Goal: Information Seeking & Learning: Learn about a topic

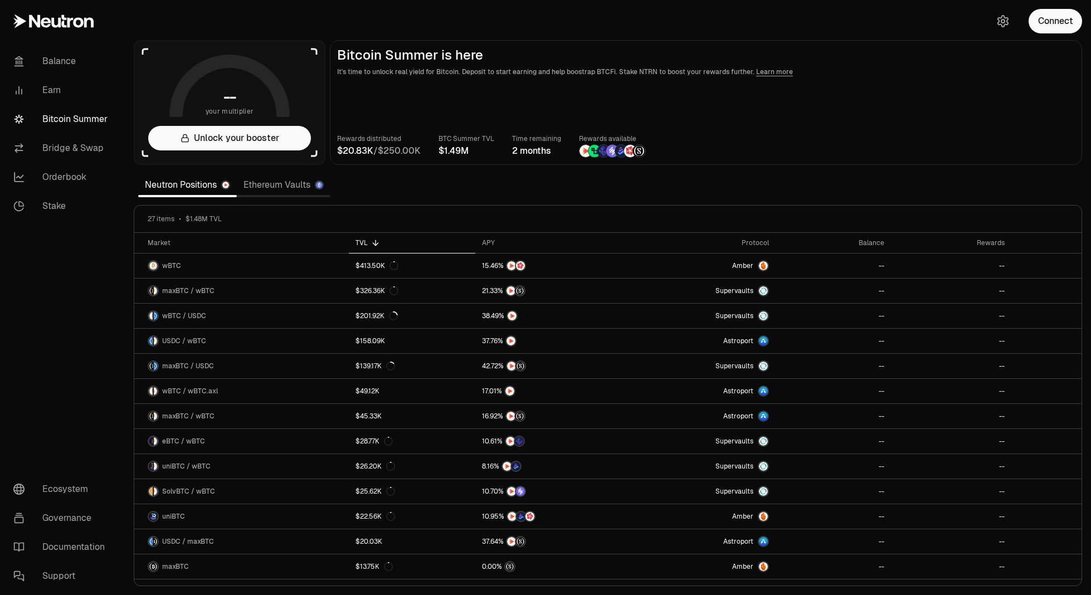
click at [934, 123] on main "Bitcoin Summer is here It's time to unlock real yield for Bitcoin. Deposit to s…" at bounding box center [706, 102] width 752 height 125
click at [1059, 36] on div "Connect" at bounding box center [1037, 21] width 107 height 42
click at [1059, 25] on button "Connect" at bounding box center [1054, 21] width 53 height 25
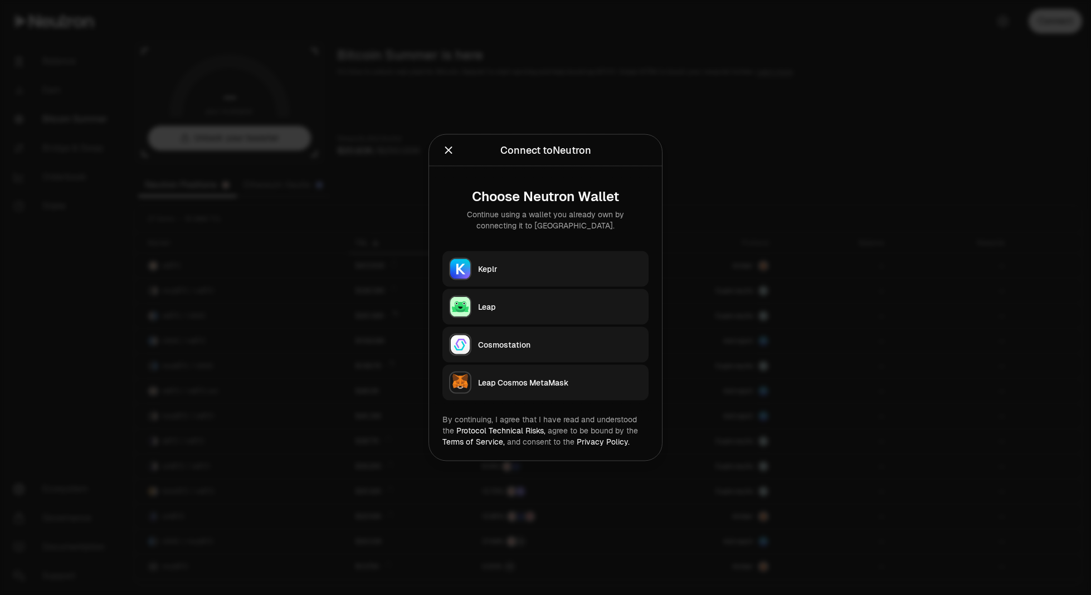
click at [584, 265] on div "Keplr" at bounding box center [560, 268] width 164 height 11
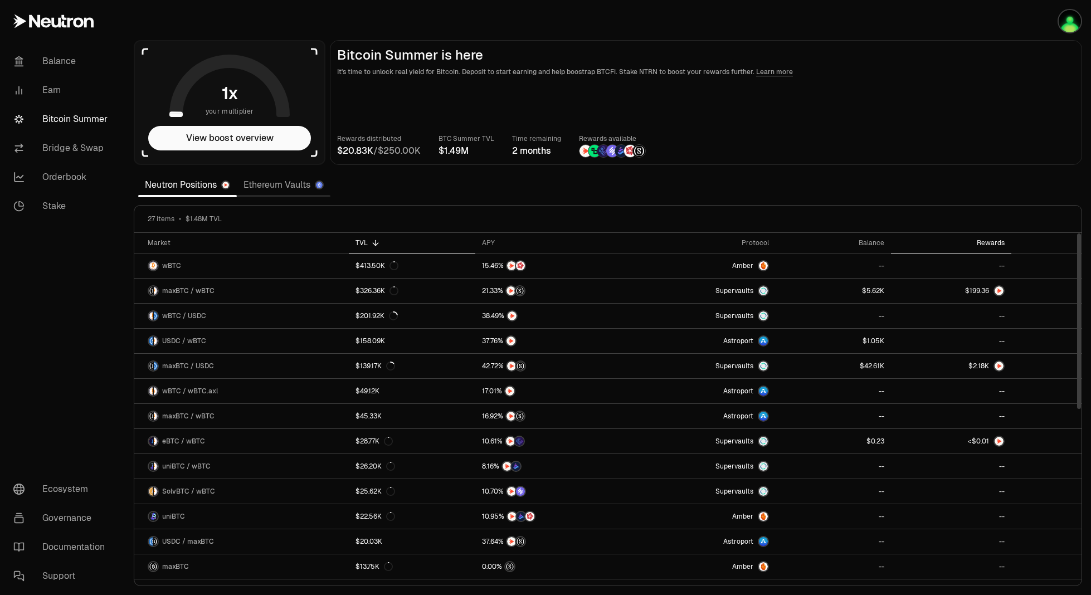
click at [991, 241] on div "Rewards" at bounding box center [950, 242] width 107 height 9
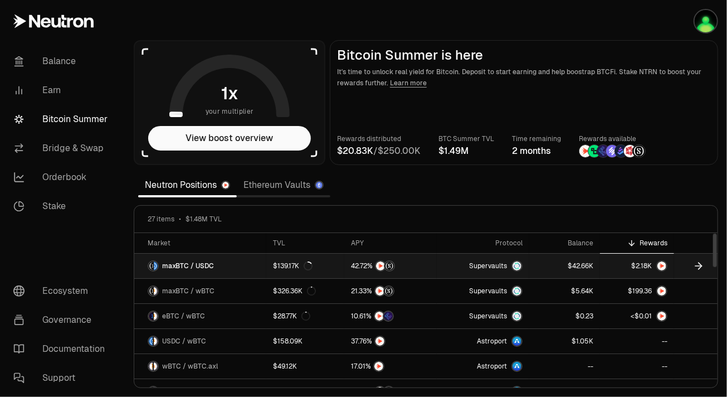
click at [243, 265] on link "maxBTC / USDC" at bounding box center [200, 265] width 132 height 25
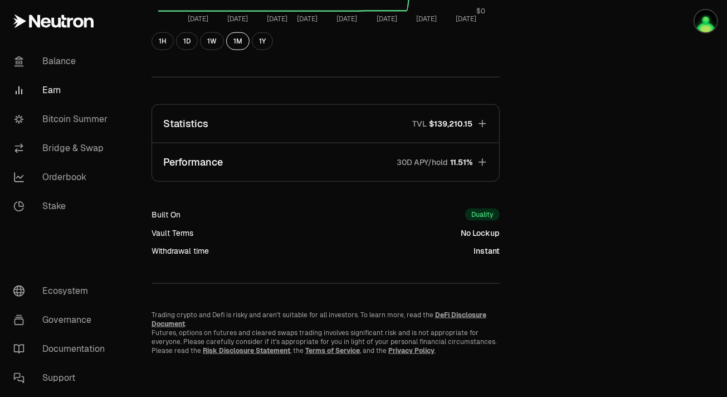
scroll to position [641, 0]
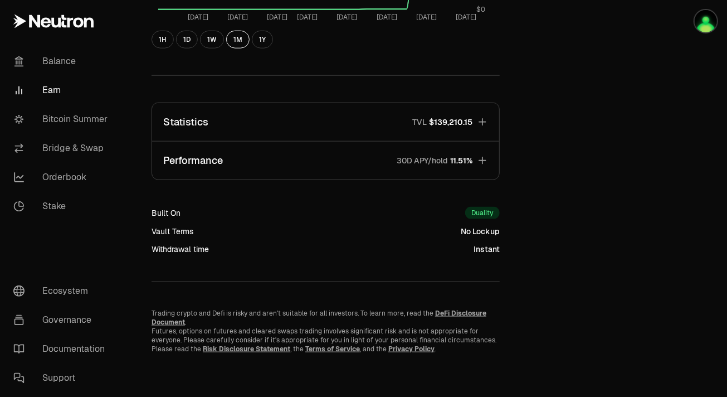
click at [318, 158] on button "Performance 30D APY/hold 11.51%" at bounding box center [325, 160] width 347 height 38
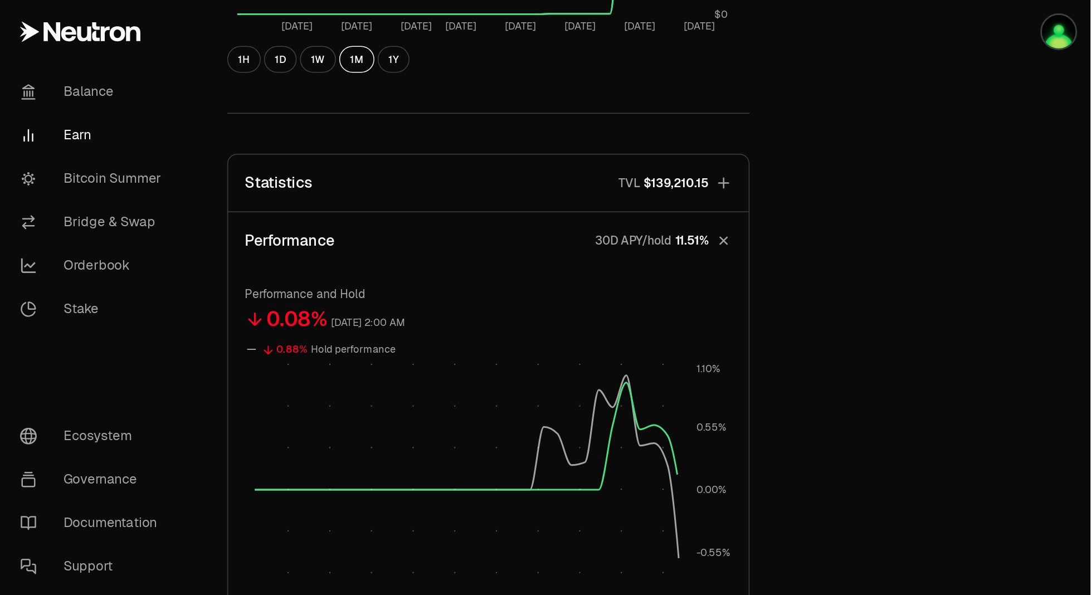
scroll to position [777, 0]
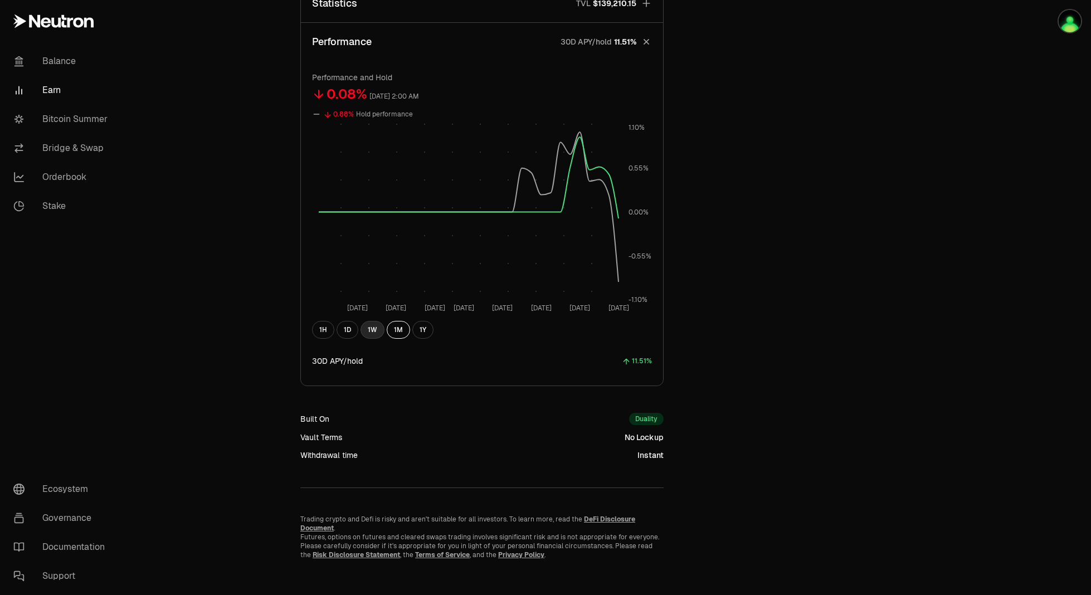
click at [378, 329] on button "1W" at bounding box center [372, 330] width 24 height 18
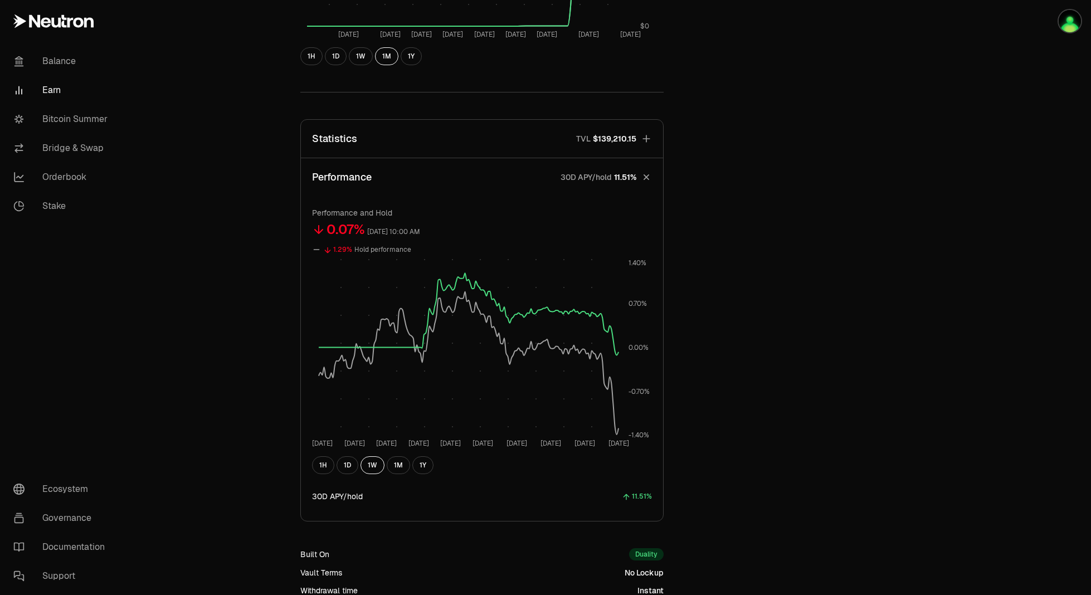
scroll to position [554, 0]
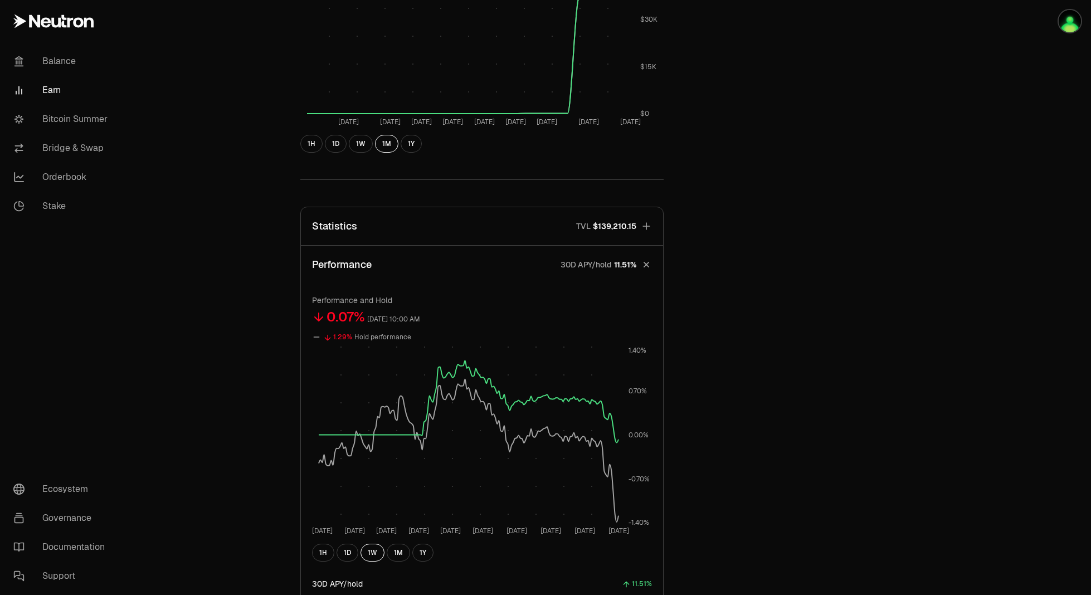
click at [505, 236] on button "Statistics TVL $139,210.15" at bounding box center [482, 226] width 362 height 38
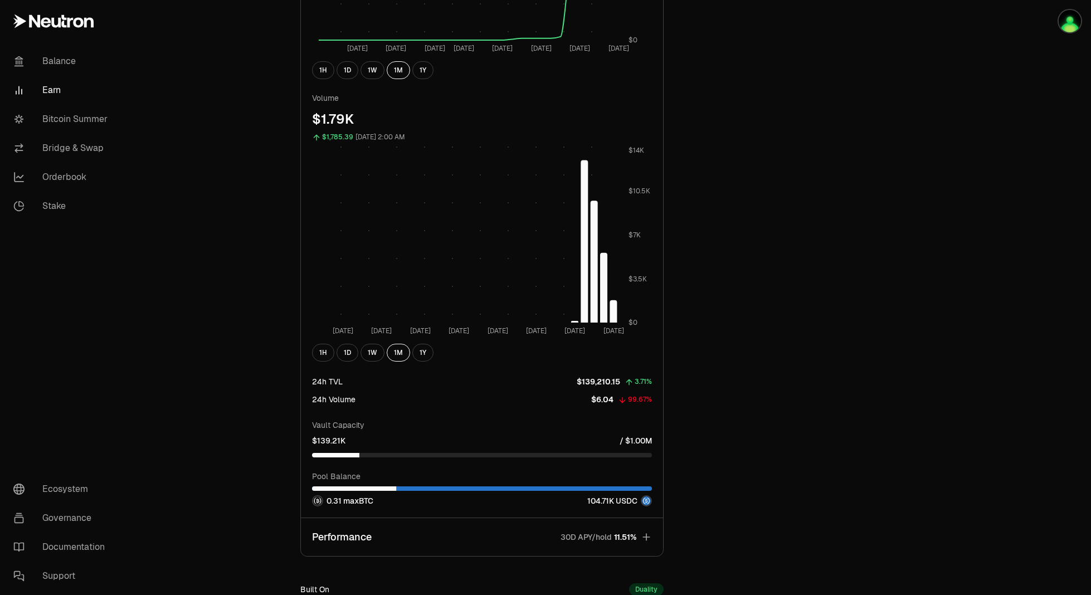
scroll to position [999, 0]
click at [60, 92] on link "Earn" at bounding box center [62, 90] width 116 height 29
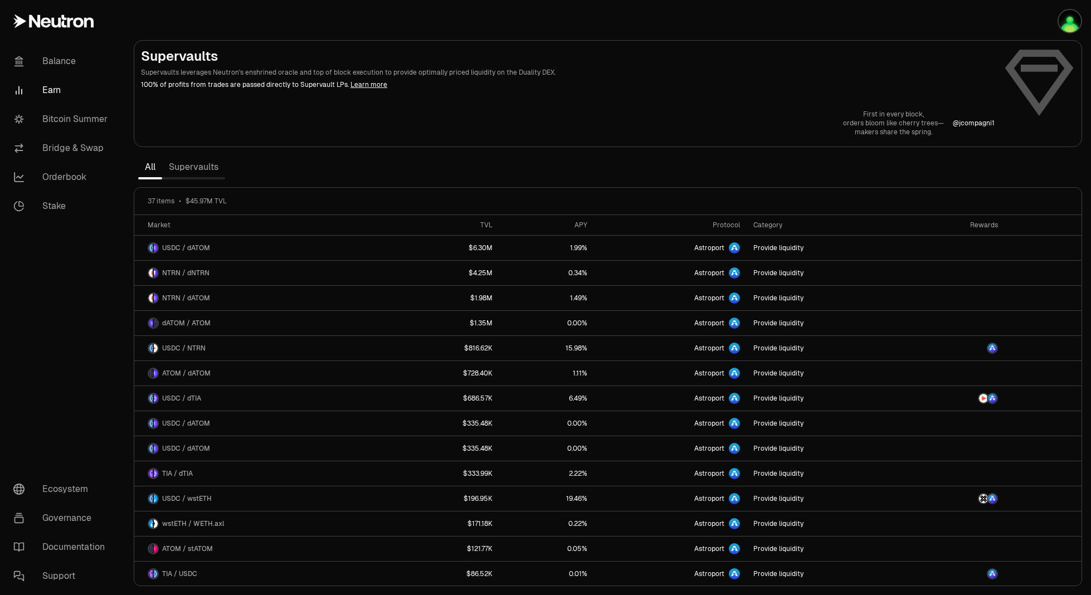
click at [196, 164] on link "Supervaults" at bounding box center [193, 167] width 63 height 22
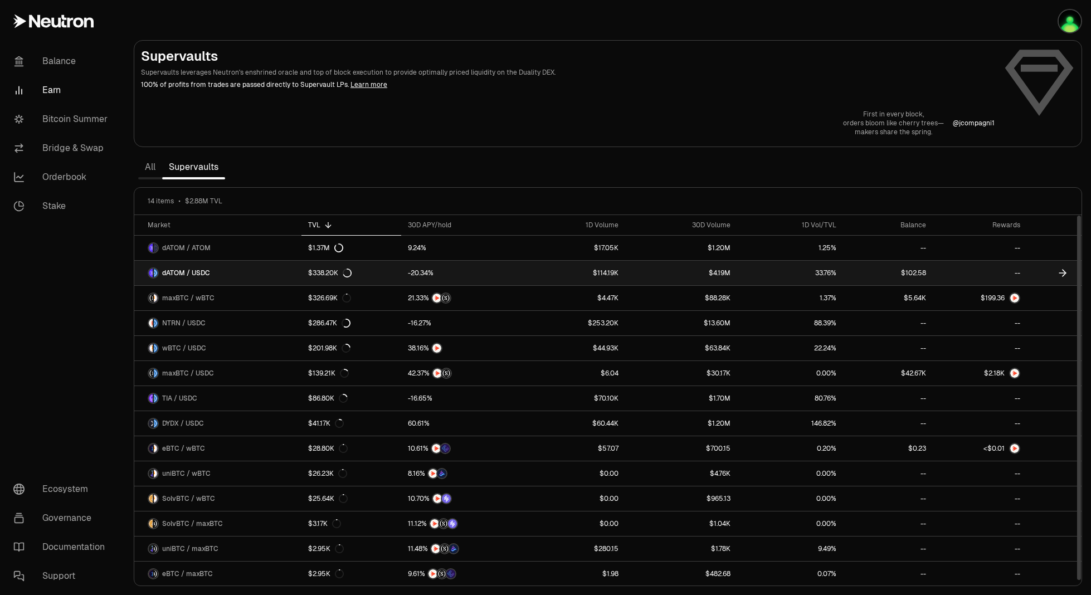
click at [396, 278] on link "$338.20K" at bounding box center [351, 273] width 100 height 25
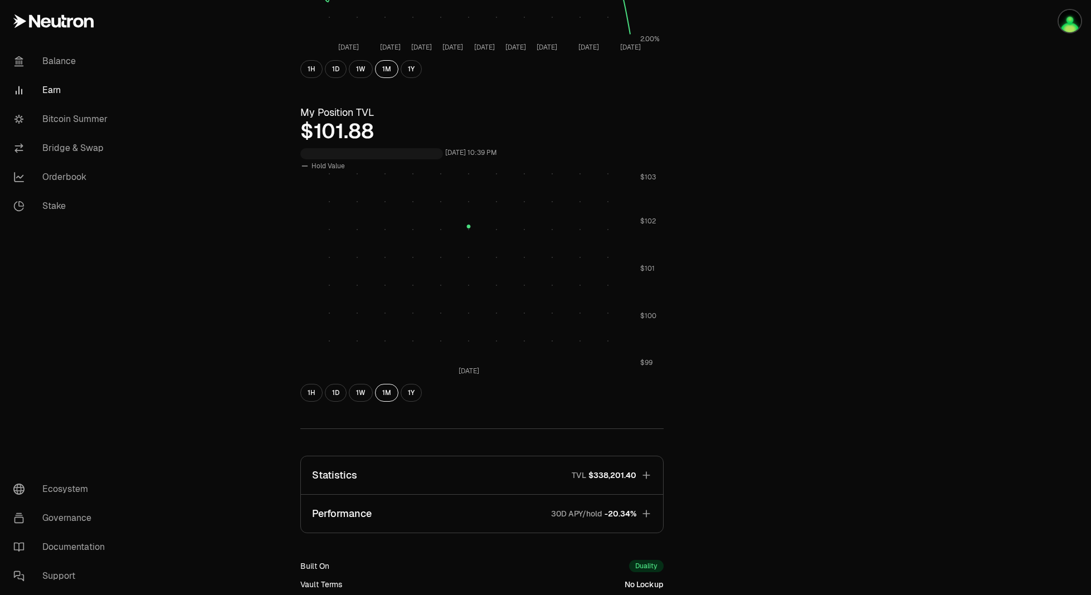
scroll to position [452, 0]
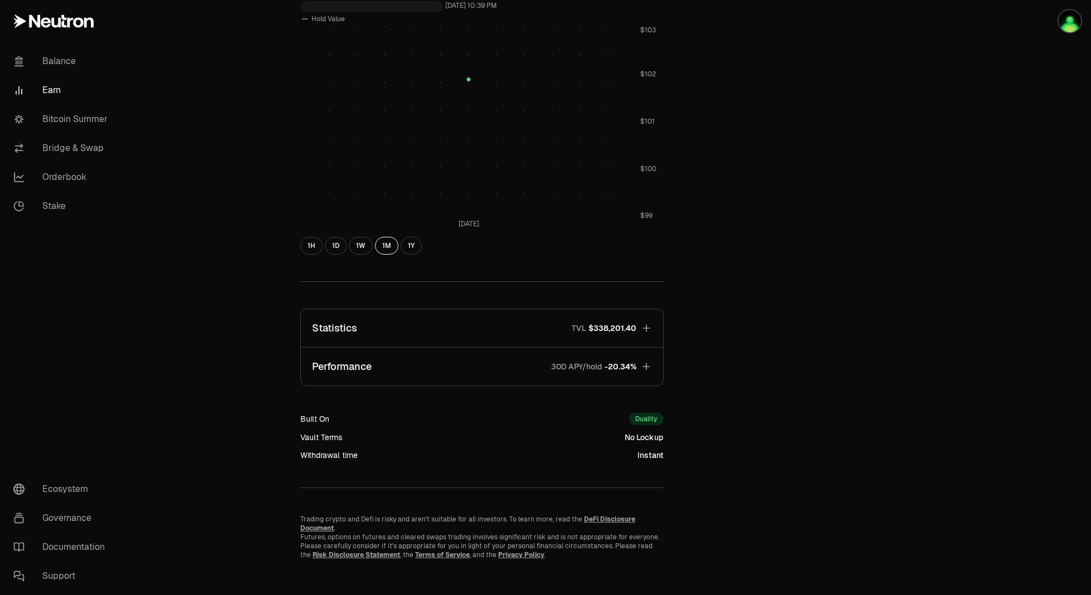
click at [380, 369] on button "Performance 30D APY/hold -20.34%" at bounding box center [482, 367] width 362 height 38
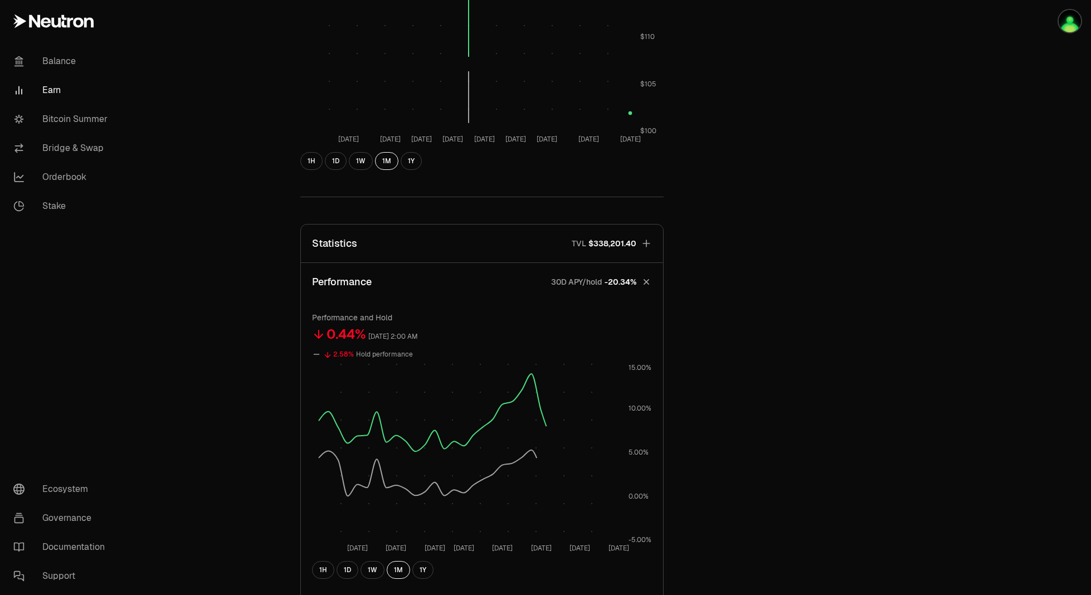
scroll to position [675, 0]
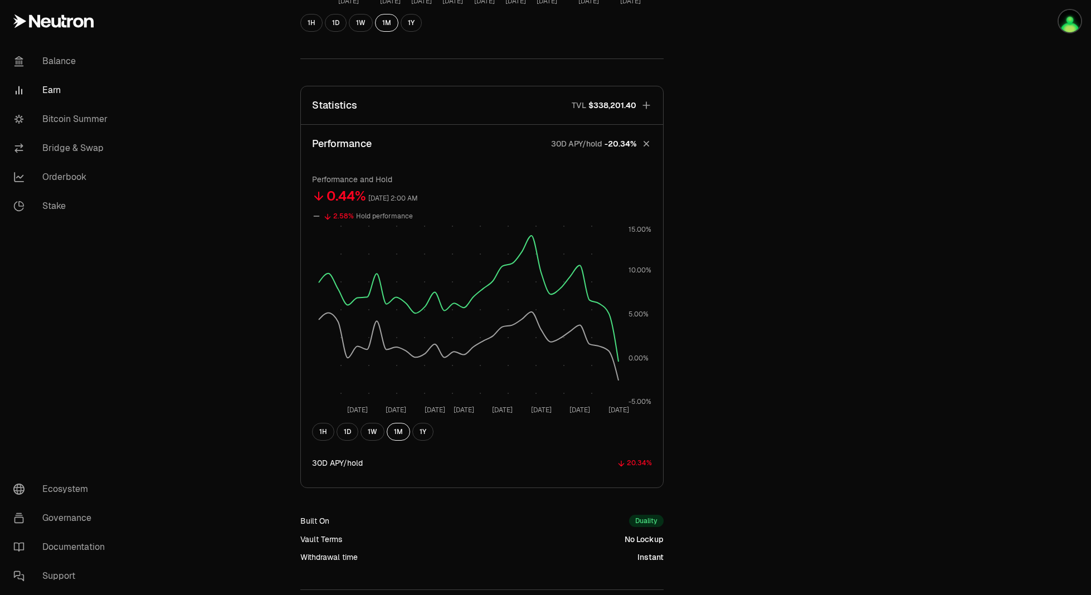
click at [661, 285] on div "Performance and Hold 0.44% [DATE] 2:00 AM 2.58% Hold performance [DATE] Aug [DA…" at bounding box center [482, 325] width 362 height 325
click at [422, 436] on button "1Y" at bounding box center [422, 432] width 21 height 18
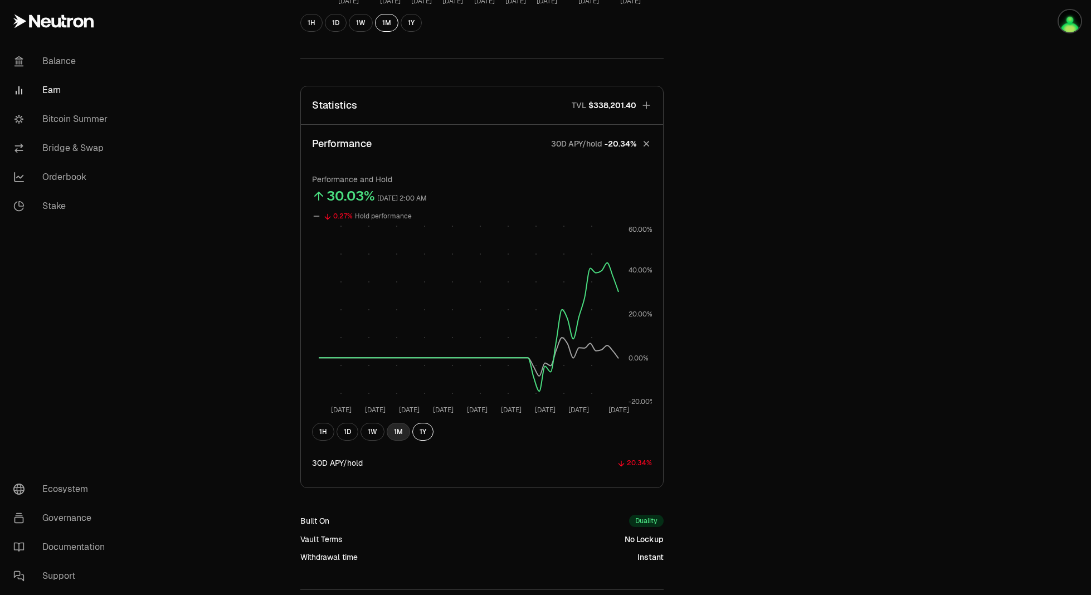
click at [401, 432] on button "1M" at bounding box center [398, 432] width 23 height 18
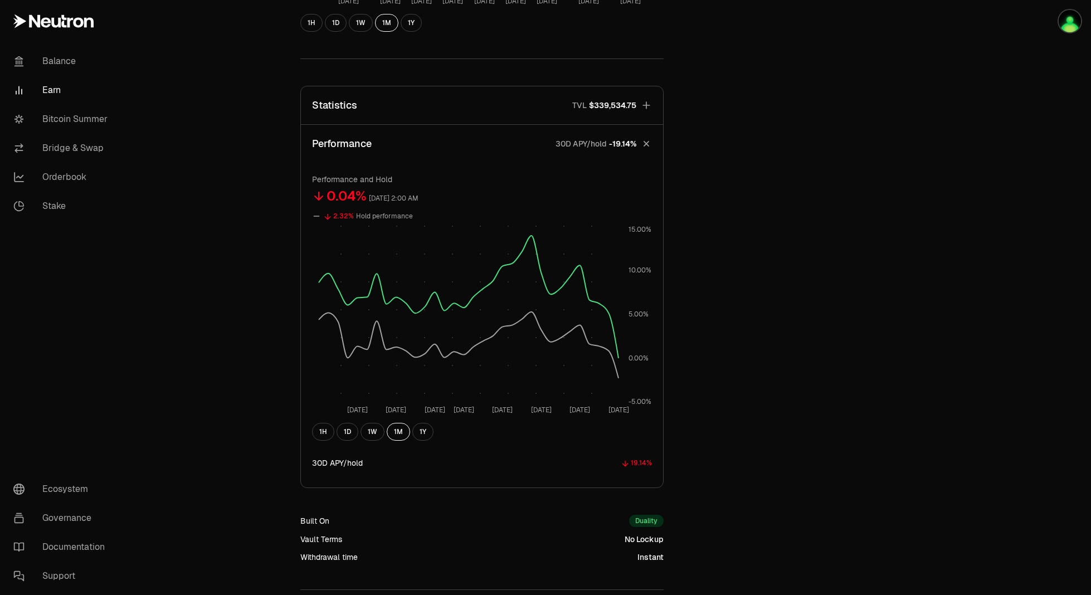
click at [640, 463] on div "19.14%" at bounding box center [641, 463] width 21 height 13
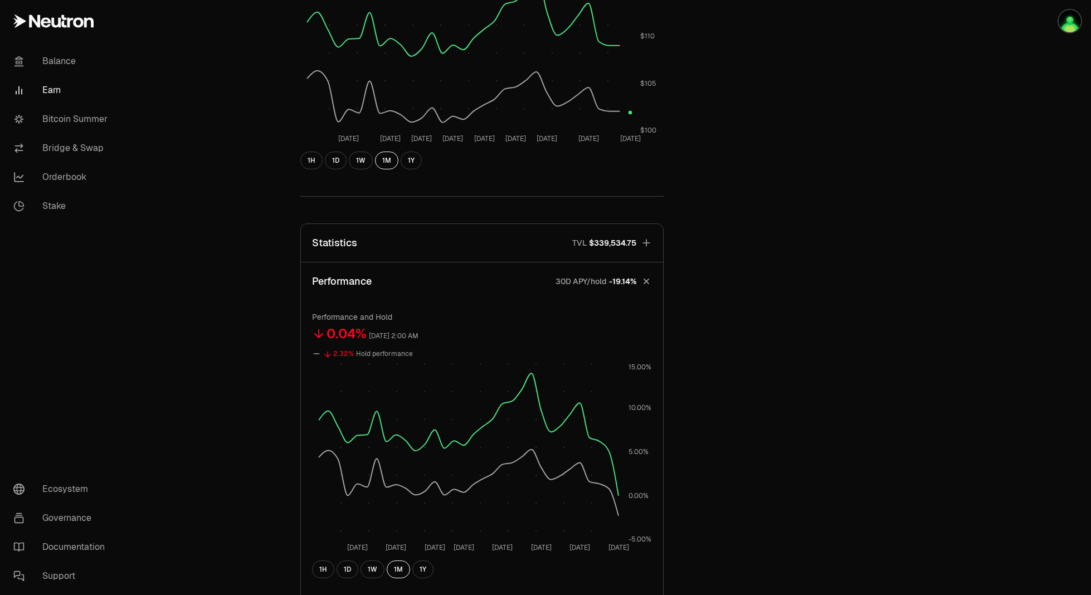
scroll to position [452, 0]
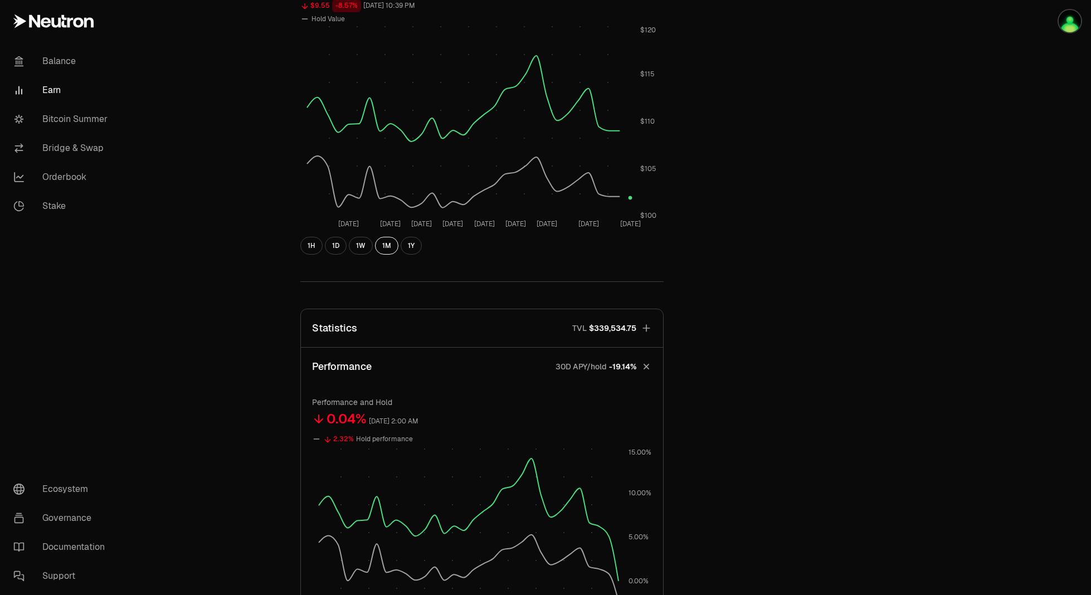
drag, startPoint x: 519, startPoint y: 336, endPoint x: 556, endPoint y: 350, distance: 39.1
click at [520, 336] on button "Statistics TVL $339,534.75" at bounding box center [482, 328] width 362 height 38
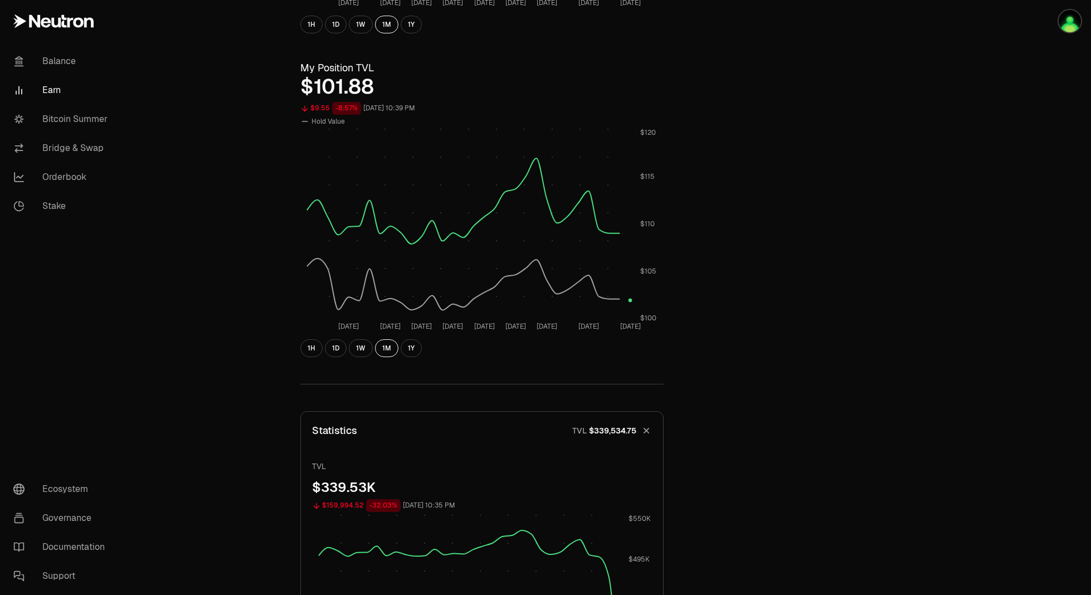
scroll to position [279, 0]
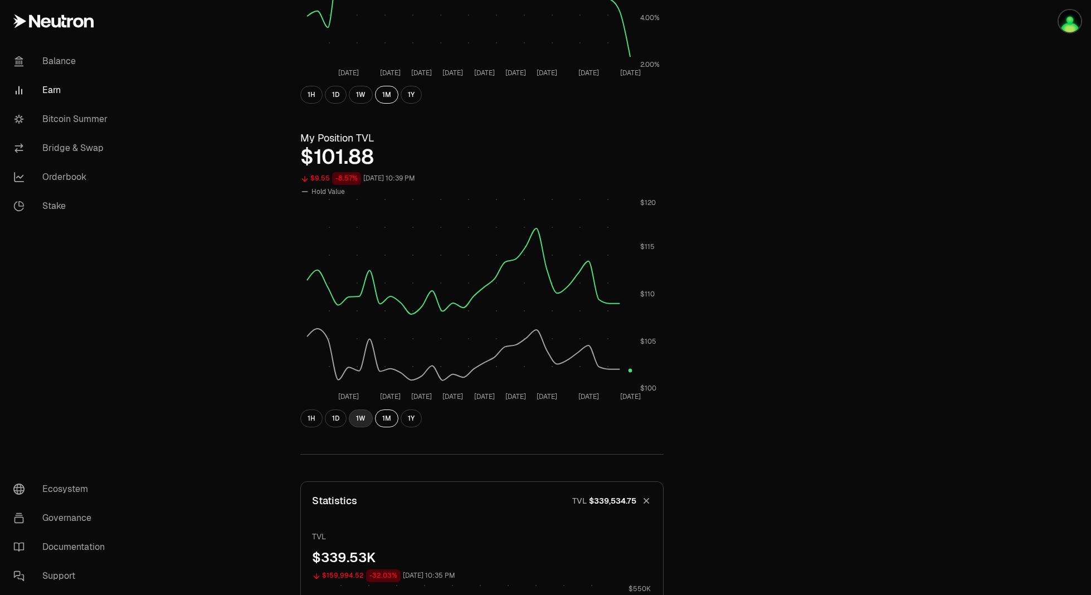
click at [368, 418] on button "1W" at bounding box center [361, 418] width 24 height 18
